Goal: Find specific page/section: Find specific page/section

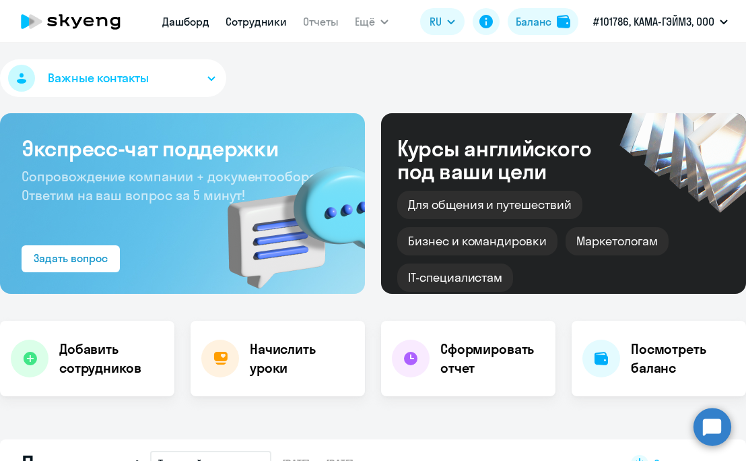
click at [241, 21] on link "Сотрудники" at bounding box center [256, 21] width 61 height 13
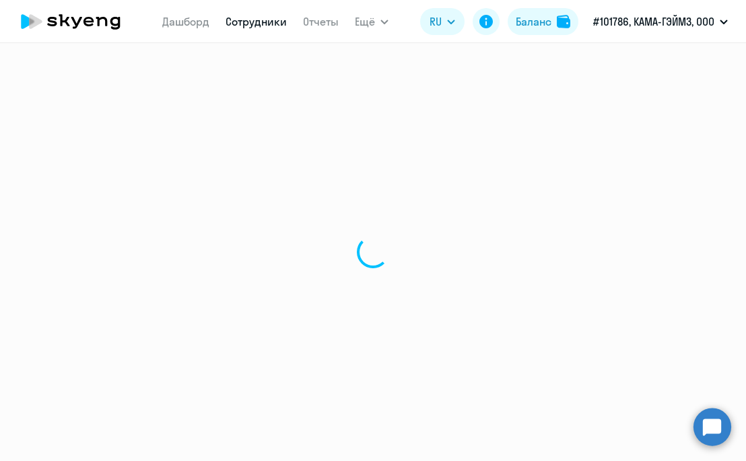
select select "30"
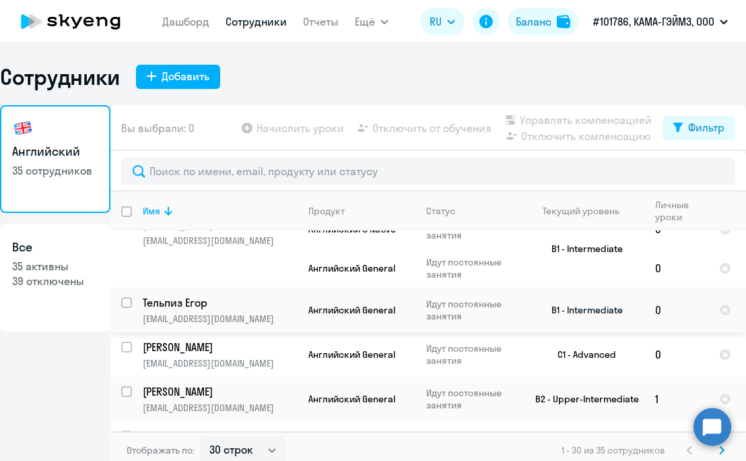
scroll to position [22, 0]
click at [236, 314] on p "[EMAIL_ADDRESS][DOMAIN_NAME]" at bounding box center [220, 318] width 154 height 12
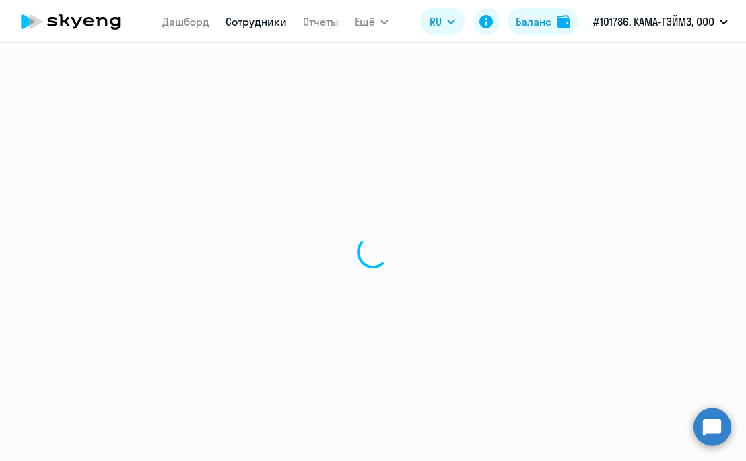
select select "english"
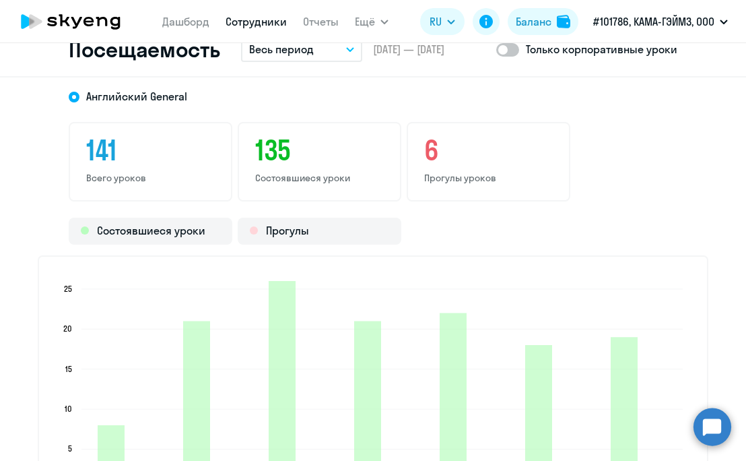
scroll to position [2320, 0]
